Goal: Task Accomplishment & Management: Manage account settings

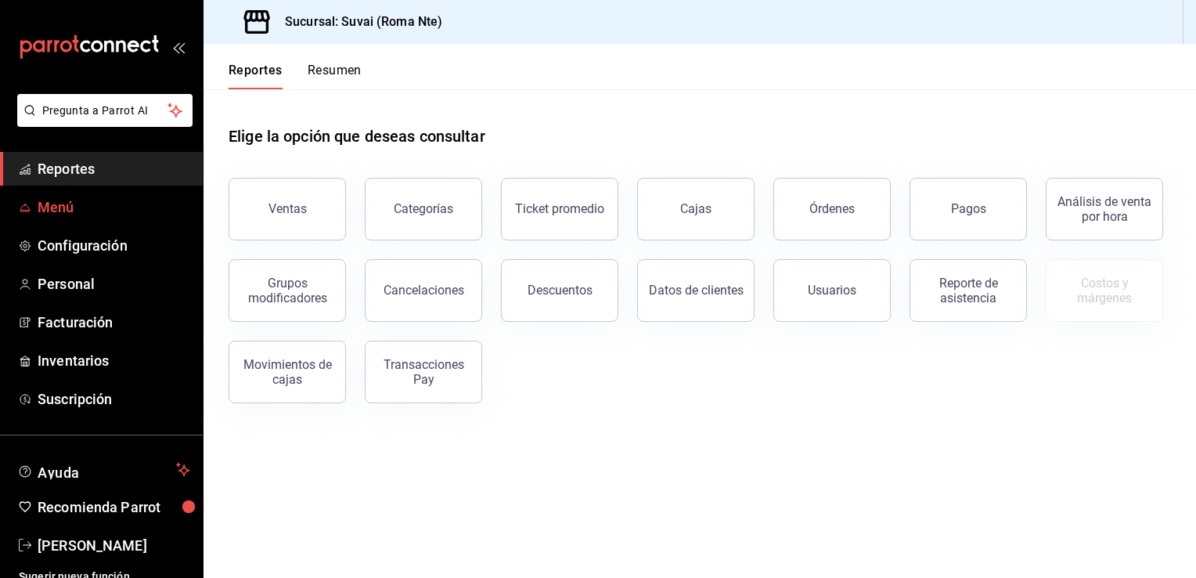
click at [121, 220] on link "Menú" at bounding box center [101, 207] width 203 height 34
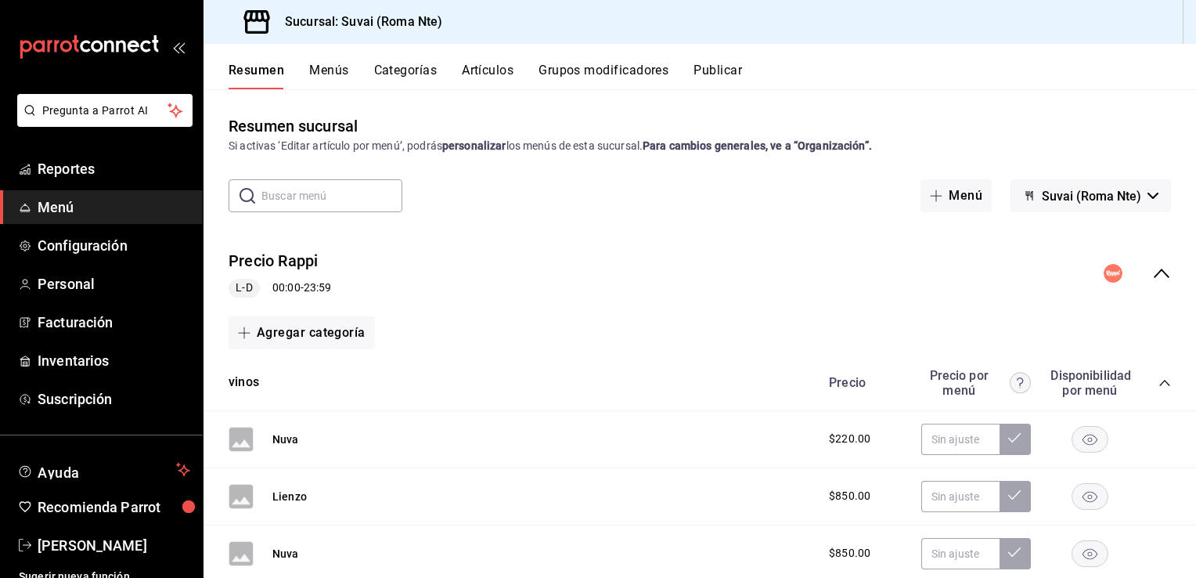
click at [476, 69] on button "Artículos" at bounding box center [488, 76] width 52 height 27
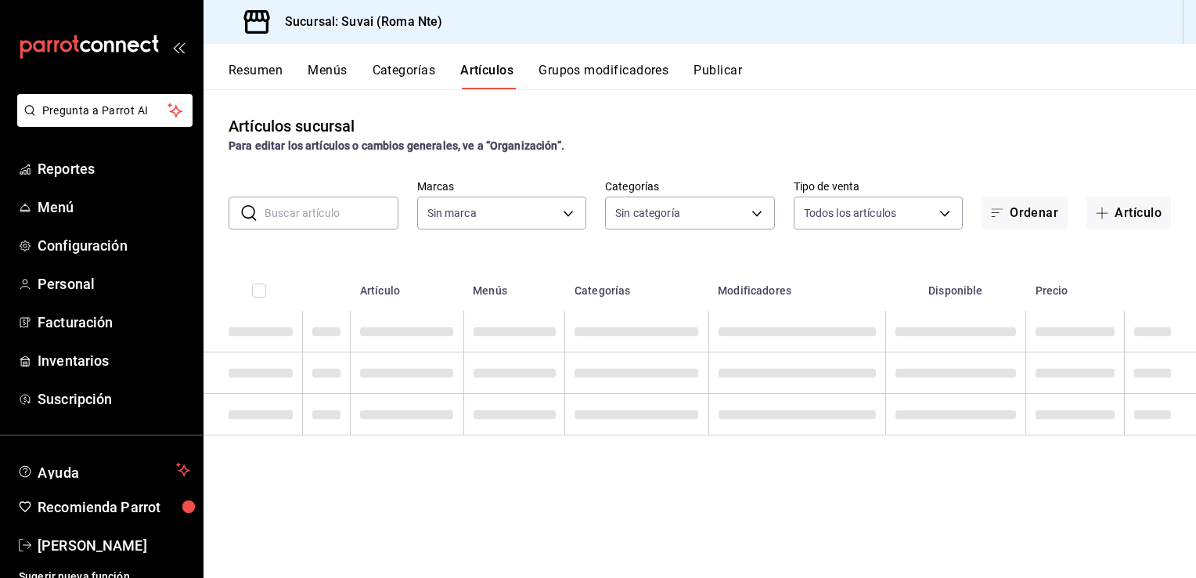
type input "84a566d3-f615-4b60-8c59-61abcb8f9b5c"
click at [305, 212] on input "text" at bounding box center [332, 212] width 134 height 31
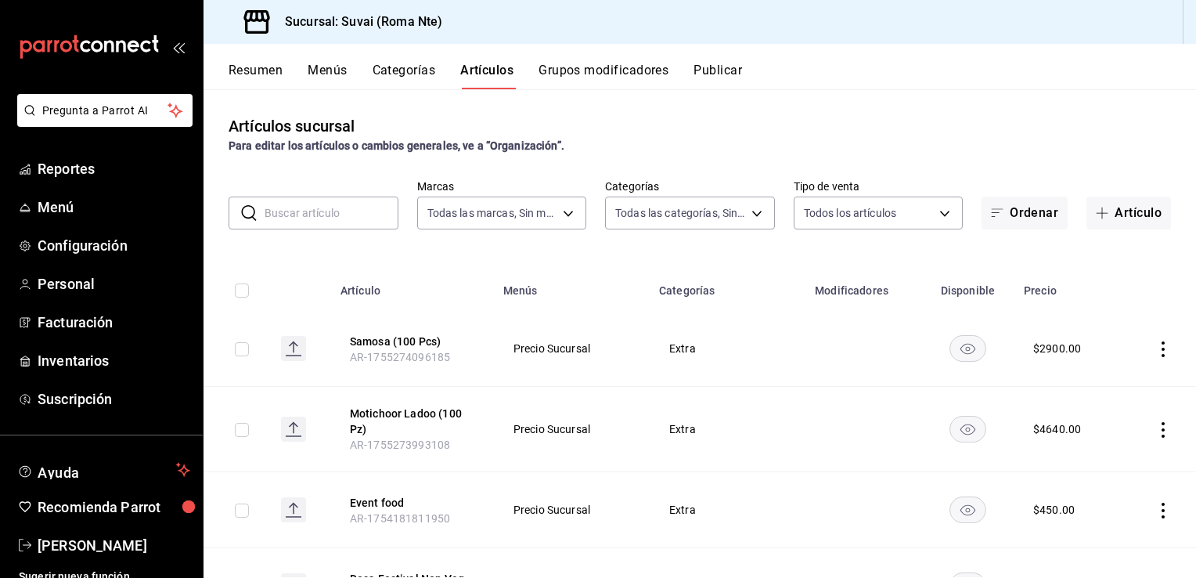
type input "f0b2e9f2-c42f-495c-9058-9522d37aa829,ff06dea1-5582-4e78-aa8b-69bd20283362,fe0e3…"
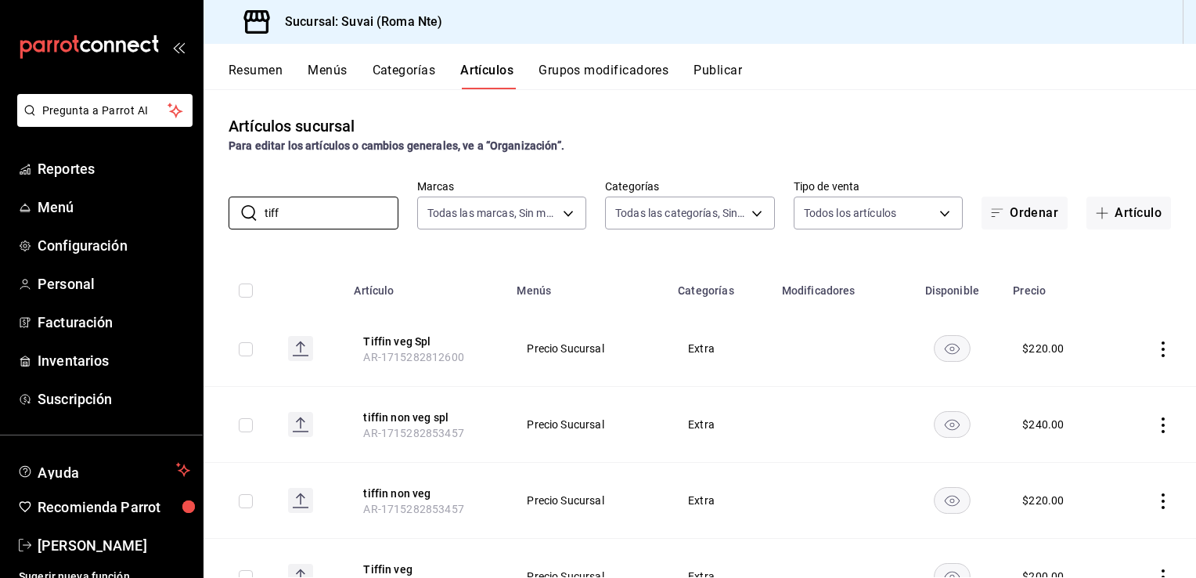
scroll to position [31, 0]
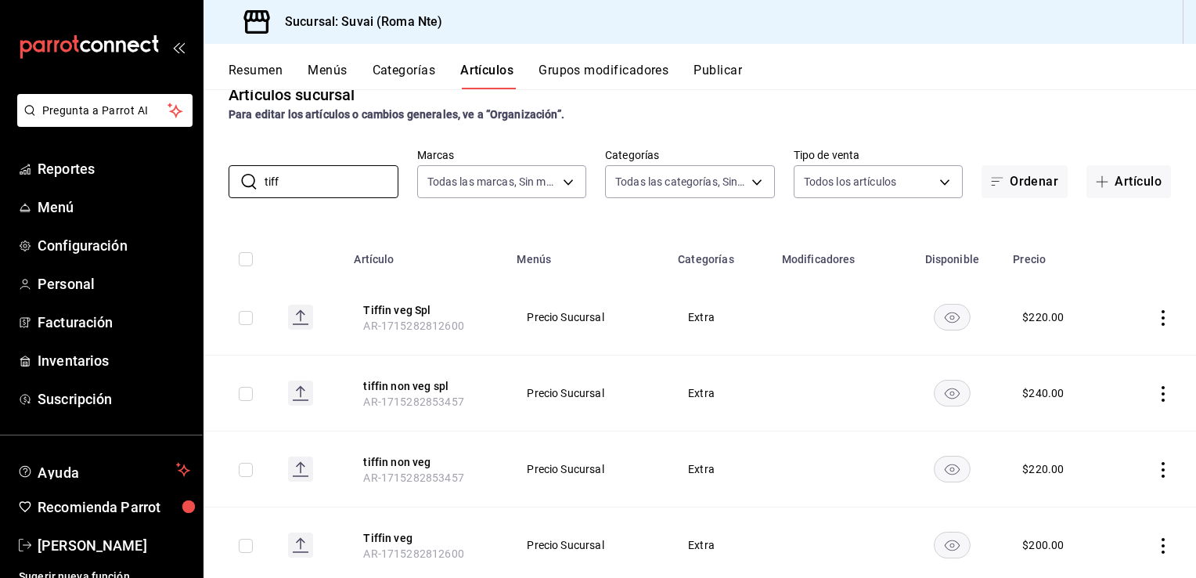
type input "tiff"
click at [1024, 550] on div "$ 200.00" at bounding box center [1043, 545] width 41 height 16
click at [1156, 547] on icon "actions" at bounding box center [1164, 546] width 16 height 16
click at [1096, 478] on span "Editar" at bounding box center [1104, 472] width 41 height 16
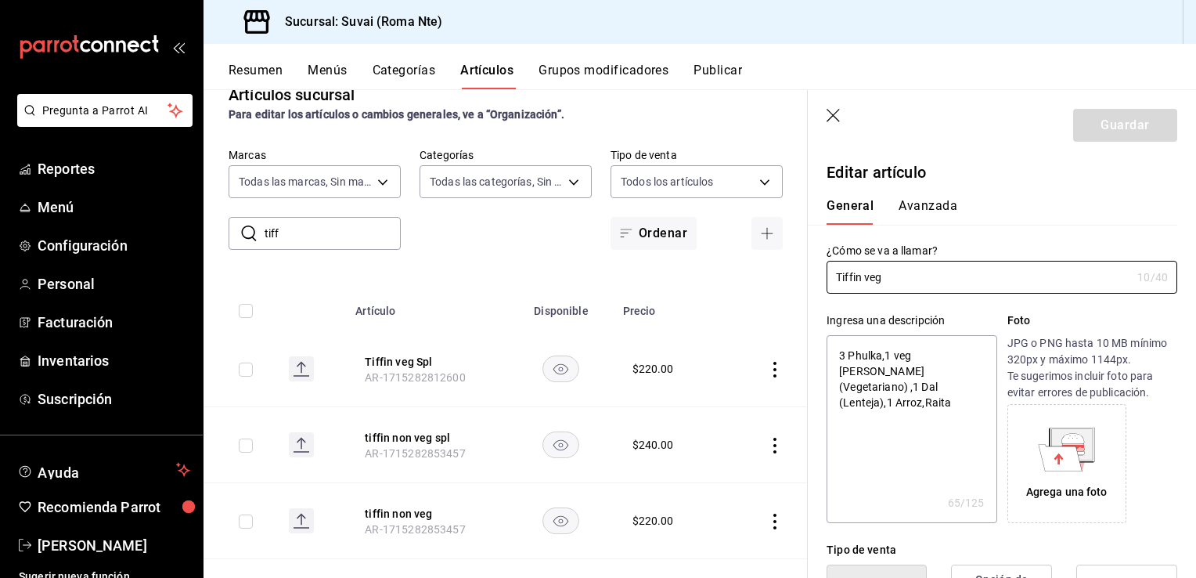
type textarea "x"
type input "$200.00"
drag, startPoint x: 1096, startPoint y: 478, endPoint x: 987, endPoint y: 558, distance: 135.5
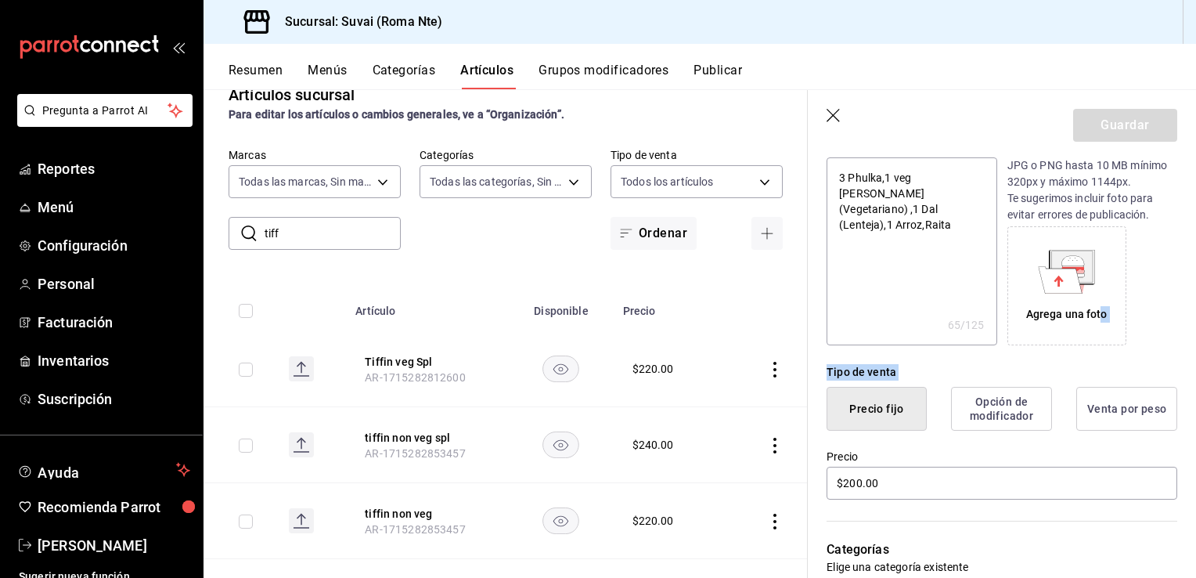
scroll to position [219, 0]
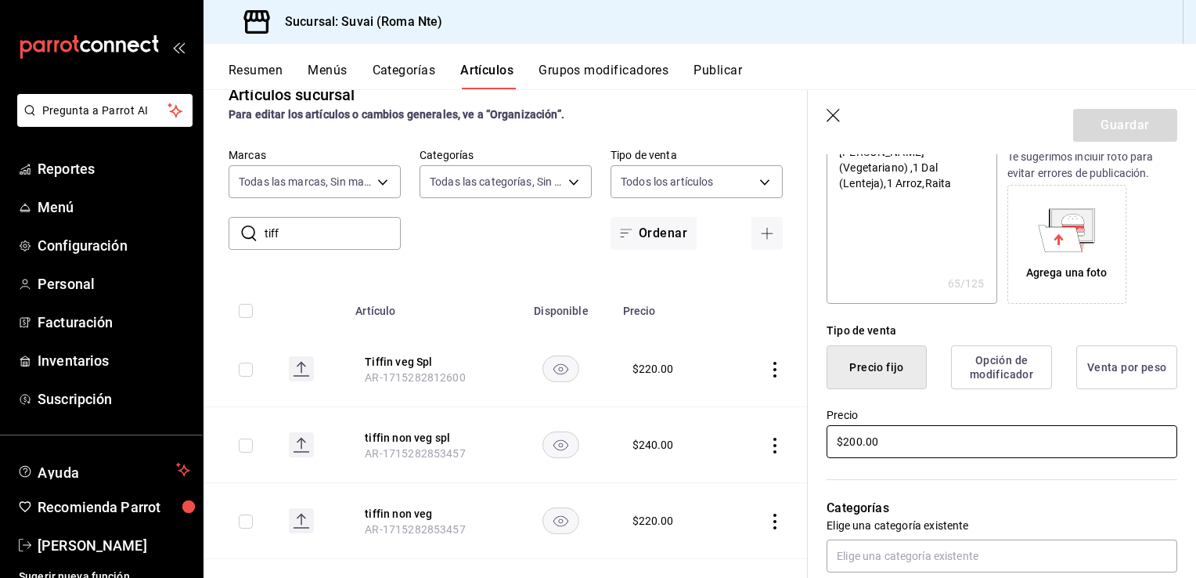
click at [941, 442] on input "$200.00" at bounding box center [1002, 441] width 351 height 33
type textarea "x"
type input "$200.00"
type textarea "x"
type input "$200.00"
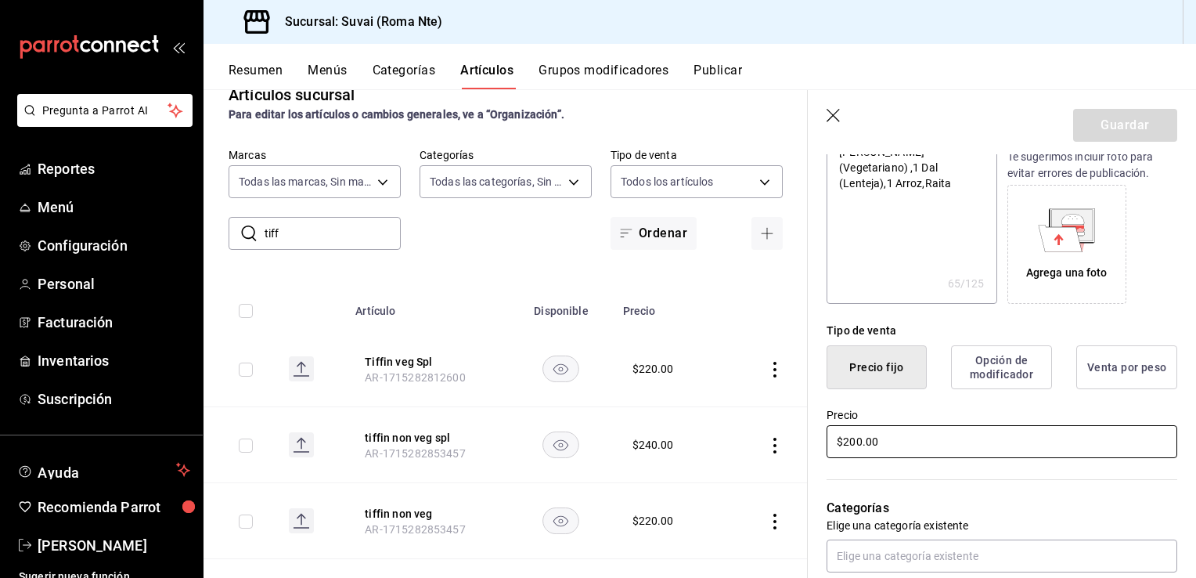
type textarea "x"
type input "$200.00"
type textarea "x"
type input "$20.00"
type textarea "x"
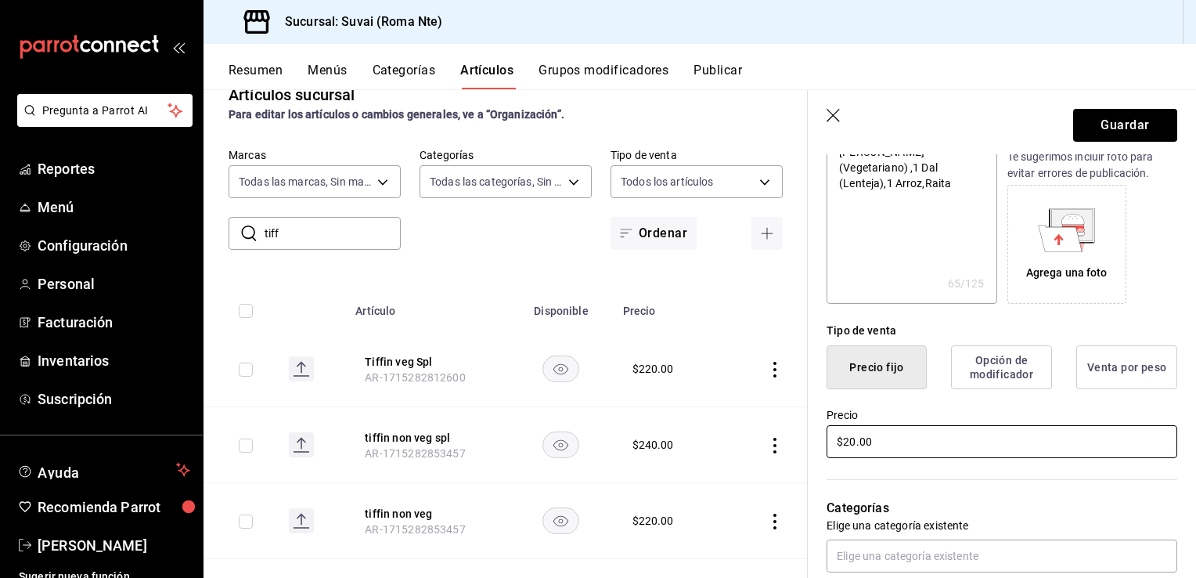
type input "$2.00"
type textarea "x"
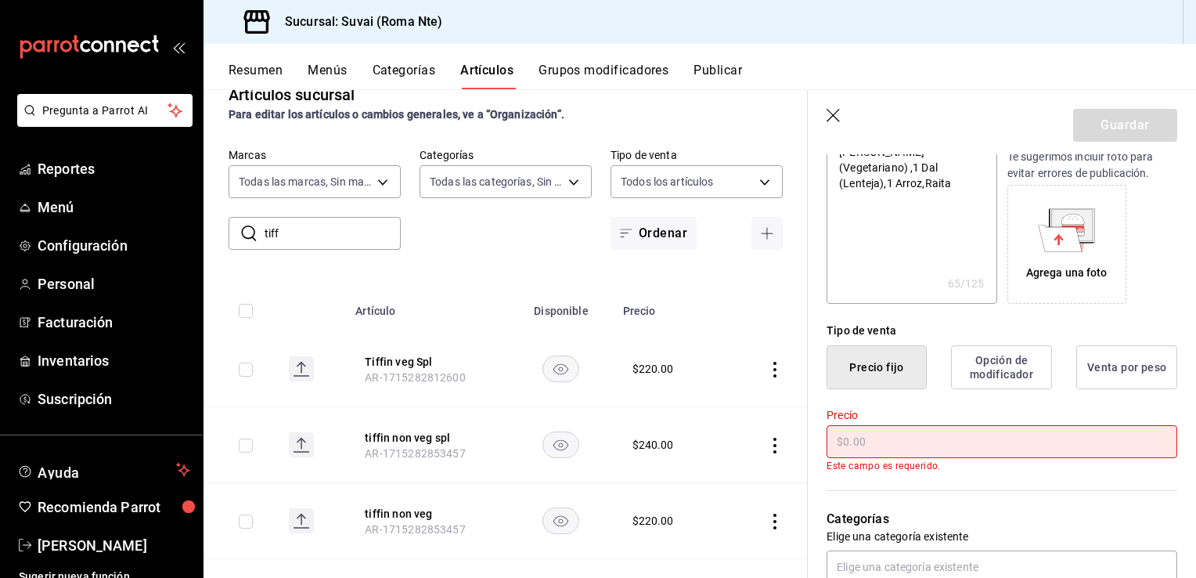
type input "$2.00"
type textarea "x"
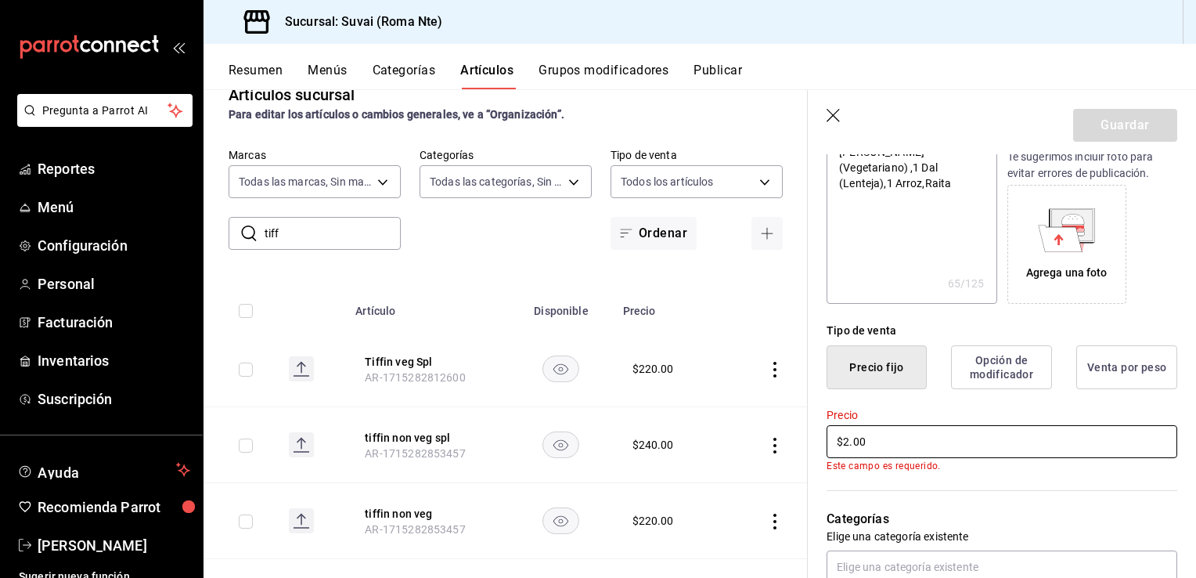
type input "$22.00"
type textarea "x"
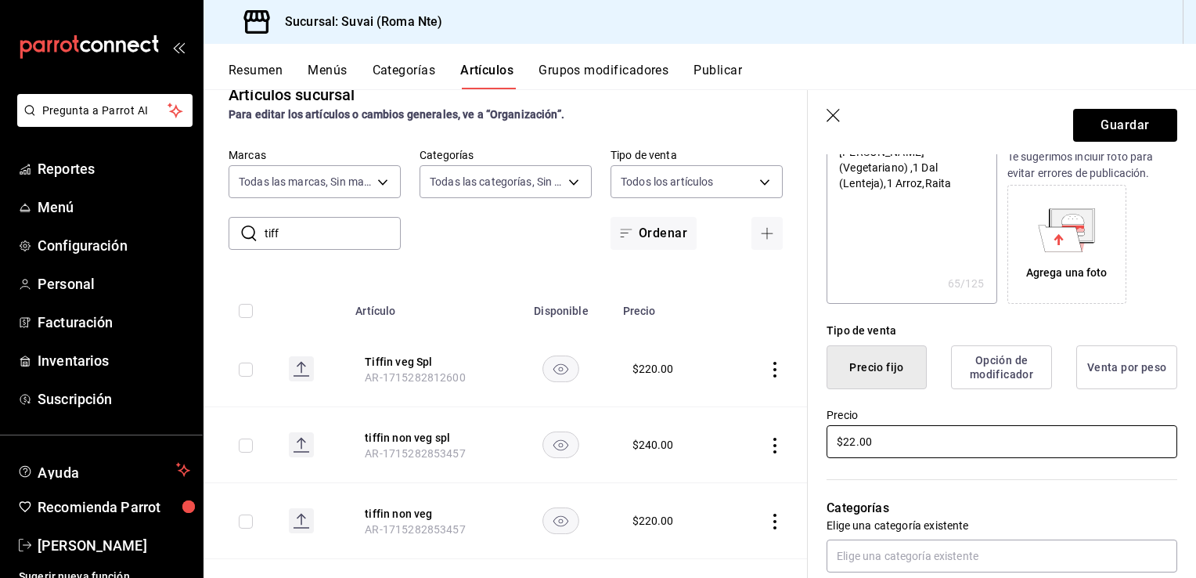
type input "$220.00"
type textarea "x"
type input "$220.00"
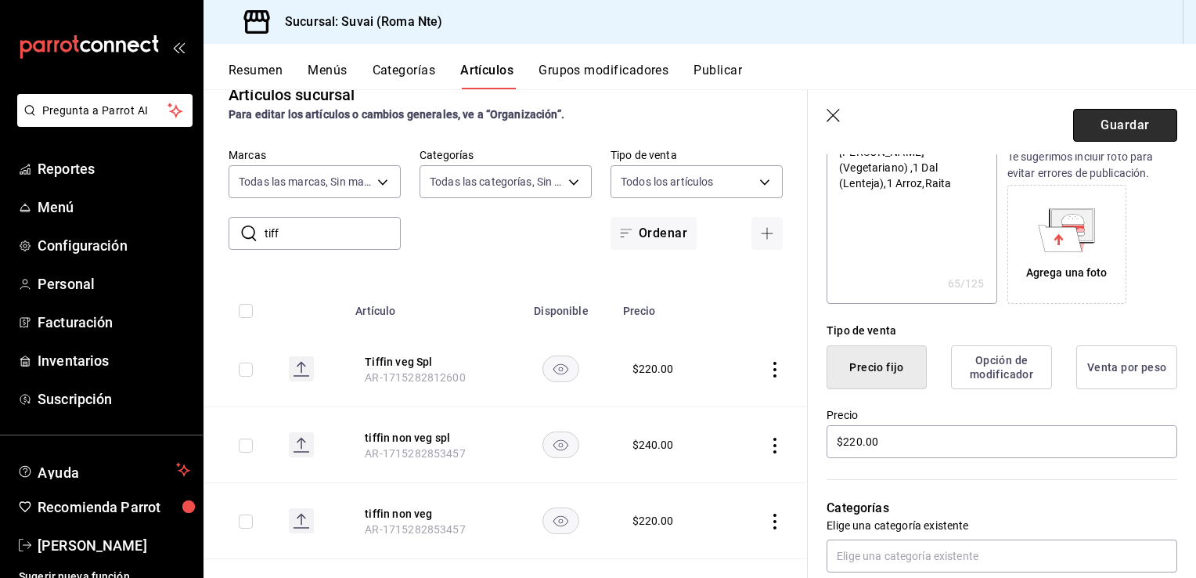
click at [1097, 117] on button "Guardar" at bounding box center [1126, 125] width 104 height 33
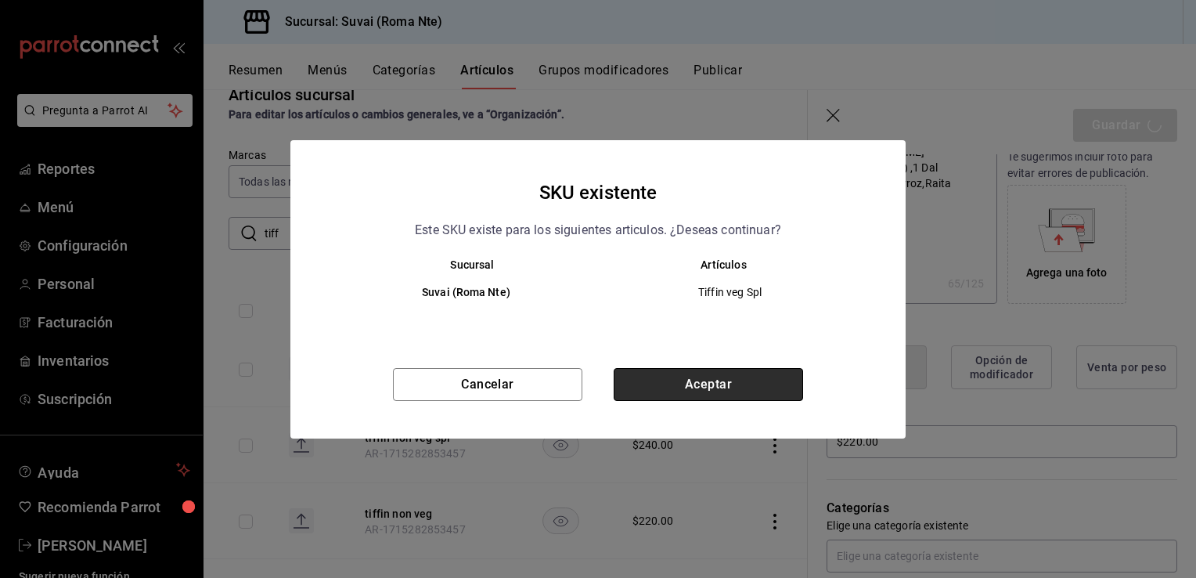
click at [727, 395] on button "Aceptar" at bounding box center [708, 384] width 189 height 33
type textarea "x"
